Goal: Transaction & Acquisition: Subscribe to service/newsletter

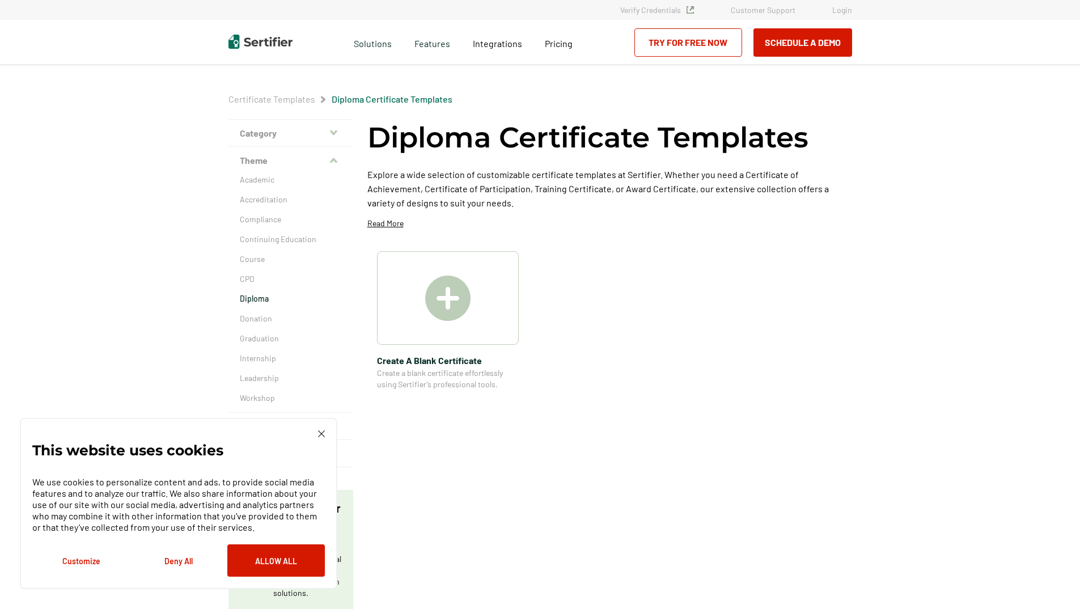
click at [313, 432] on div "This website uses cookies We use cookies to personalize content and ads, to pro…" at bounding box center [178, 503] width 292 height 146
click at [317, 430] on div "This website uses cookies We use cookies to personalize content and ads, to pro…" at bounding box center [178, 503] width 317 height 171
click at [325, 435] on div "This website uses cookies We use cookies to personalize content and ads, to pro…" at bounding box center [178, 503] width 317 height 171
click at [270, 559] on button "Allow All" at bounding box center [275, 560] width 97 height 32
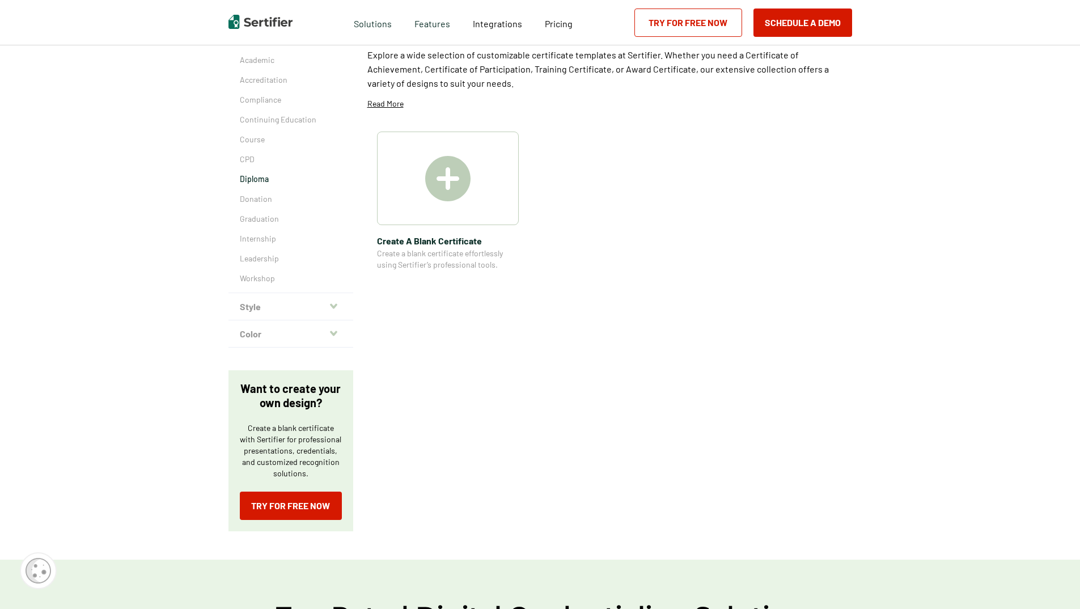
scroll to position [172, 0]
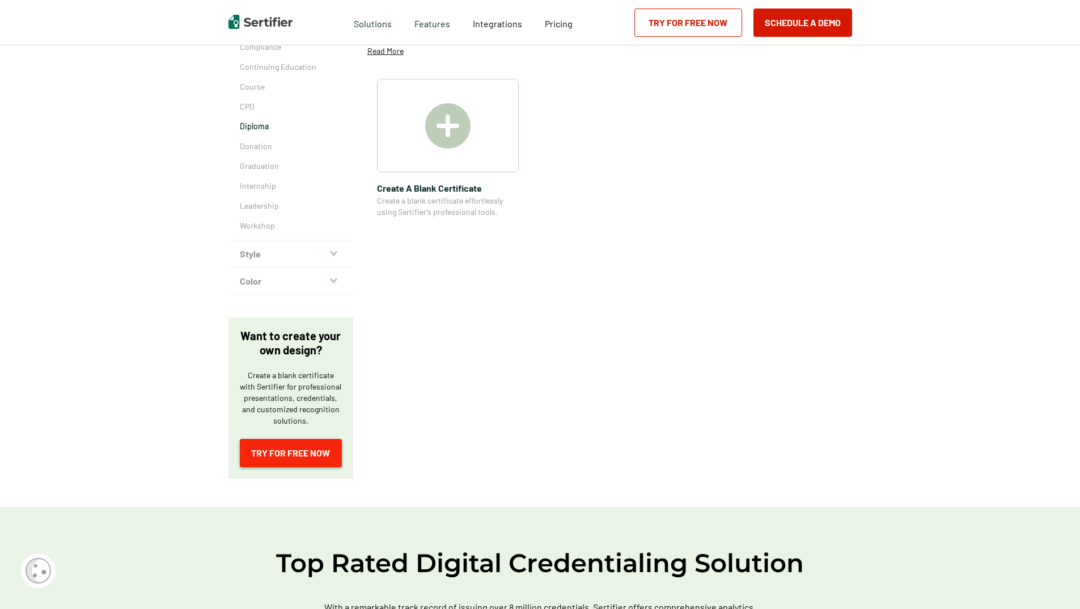
click at [303, 444] on link "Try for Free Now" at bounding box center [291, 453] width 102 height 28
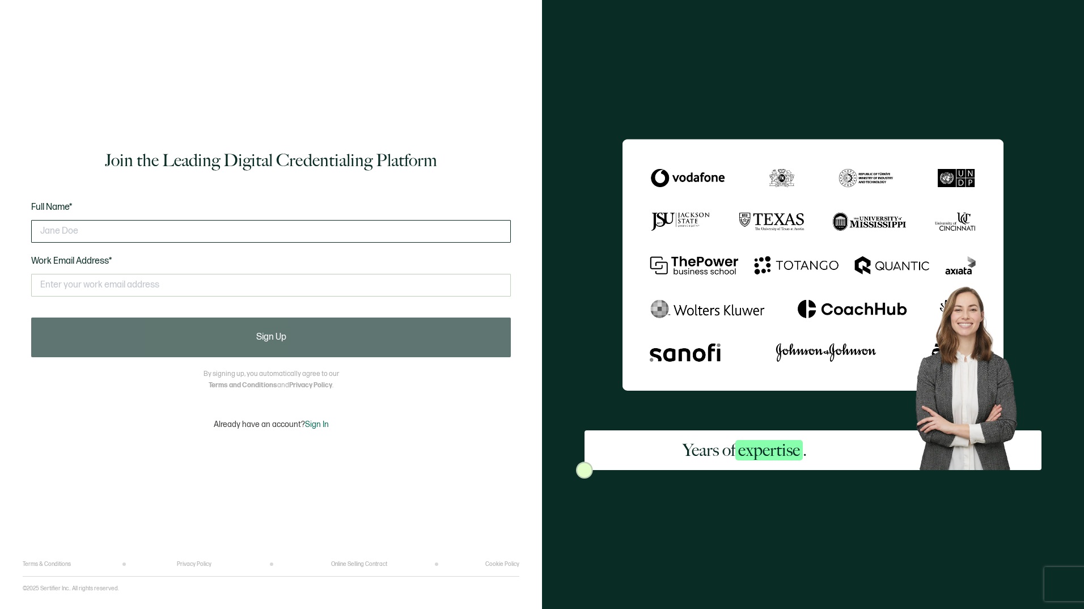
click at [184, 235] on input "text" at bounding box center [271, 231] width 480 height 23
type input "Tamu Scates"
type input "tamu.scates@linklaters.com"
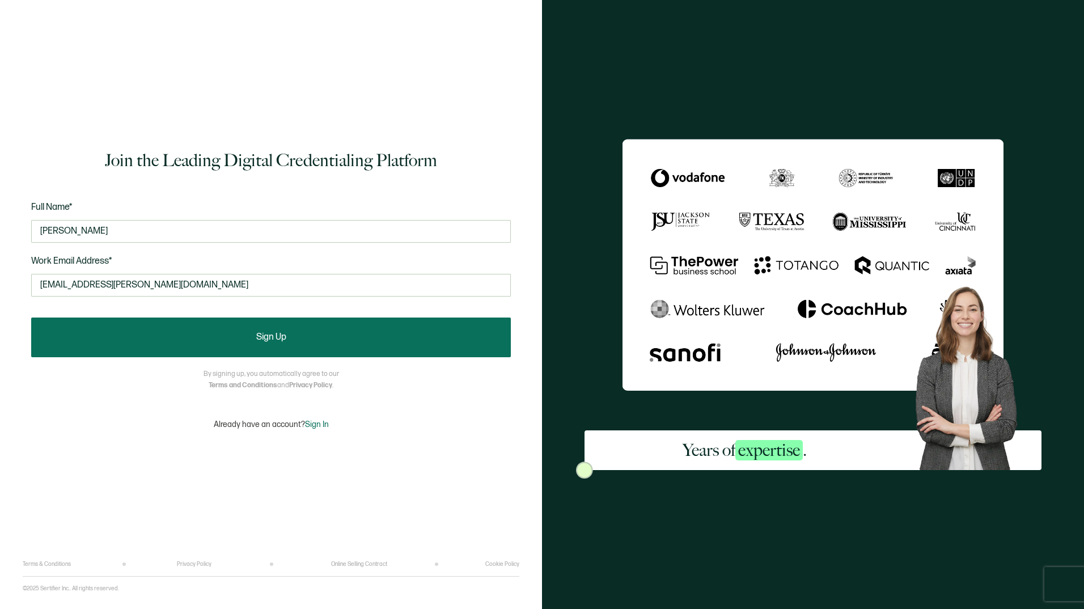
click at [239, 334] on button "Sign Up" at bounding box center [271, 337] width 480 height 40
